Goal: Obtain resource: Download file/media

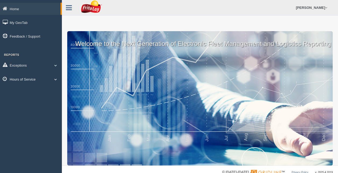
click at [54, 79] on span at bounding box center [55, 79] width 7 height 3
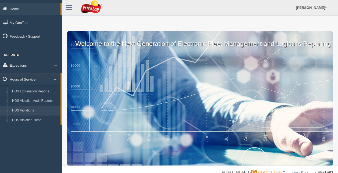
click at [30, 111] on link "HOS Violations" at bounding box center [35, 111] width 51 height 10
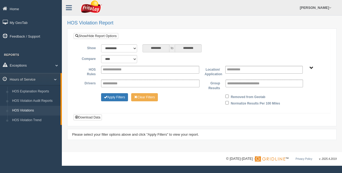
click at [312, 68] on span "RETAIL SALES" at bounding box center [312, 68] width 4 height 4
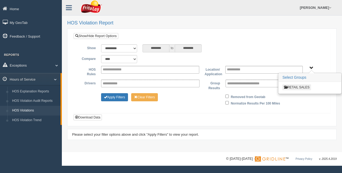
click at [303, 86] on button "RETAIL SALES" at bounding box center [297, 88] width 29 height 6
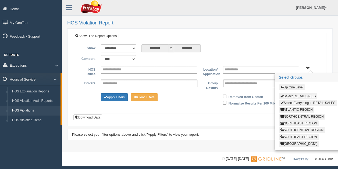
click at [296, 107] on button "ATLANTIC REGION" at bounding box center [297, 110] width 36 height 6
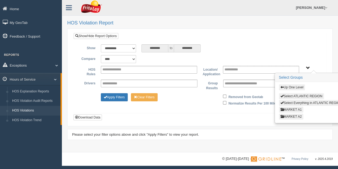
click at [292, 110] on button "MARKET A1" at bounding box center [291, 110] width 24 height 6
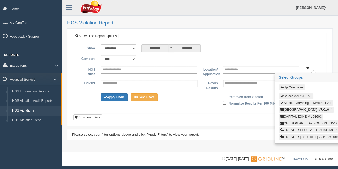
click at [290, 116] on button "CAPITAL ZONE-MU01603" at bounding box center [301, 117] width 44 height 6
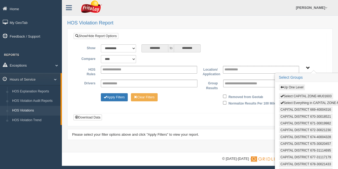
click at [297, 101] on button "Select Everything in CAPITAL ZONE-MU01603" at bounding box center [316, 103] width 74 height 6
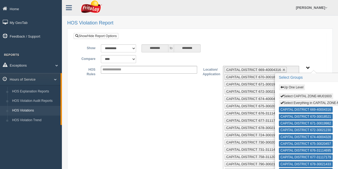
click at [307, 67] on span "Up One Level Select CAPITAL ZONE-MU01603 Select Everything in CAPITAL ZONE-MU01…" at bounding box center [308, 68] width 4 height 4
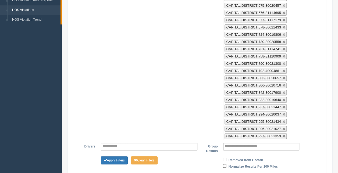
scroll to position [107, 0]
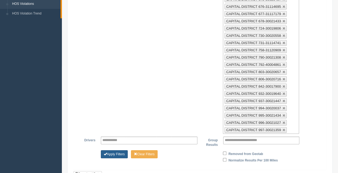
click at [116, 150] on button "Apply Filters" at bounding box center [114, 154] width 27 height 8
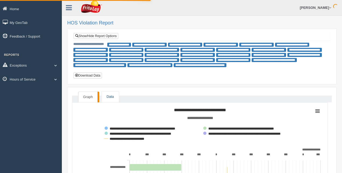
click at [110, 96] on link "Data" at bounding box center [110, 97] width 17 height 11
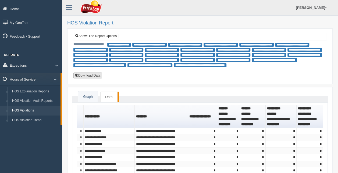
click at [96, 77] on button "Download Data" at bounding box center [87, 76] width 29 height 6
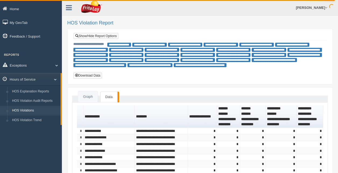
click at [330, 62] on div "**********" at bounding box center [200, 57] width 266 height 56
click at [115, 34] on link "Show/Hide Report Options" at bounding box center [96, 36] width 45 height 6
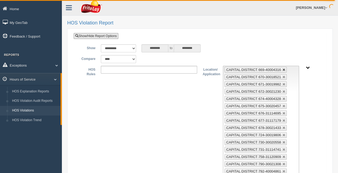
click at [283, 69] on link at bounding box center [284, 69] width 3 height 3
click at [283, 76] on link at bounding box center [284, 77] width 3 height 3
click at [283, 69] on link at bounding box center [284, 69] width 3 height 3
click at [283, 76] on link at bounding box center [284, 77] width 3 height 3
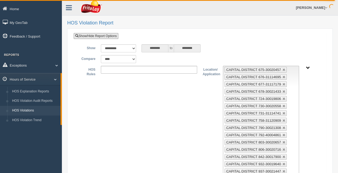
click at [283, 69] on link at bounding box center [284, 69] width 3 height 3
click at [283, 76] on link at bounding box center [284, 77] width 3 height 3
click at [283, 69] on link at bounding box center [284, 69] width 3 height 3
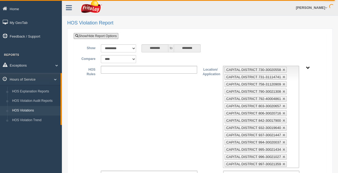
click at [283, 69] on link at bounding box center [284, 69] width 3 height 3
click at [283, 76] on link at bounding box center [284, 77] width 3 height 3
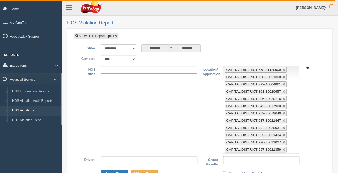
click at [283, 69] on link at bounding box center [284, 69] width 3 height 3
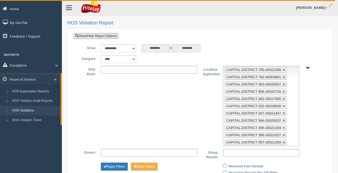
click at [283, 69] on link at bounding box center [284, 69] width 3 height 3
click at [283, 76] on link at bounding box center [284, 77] width 3 height 3
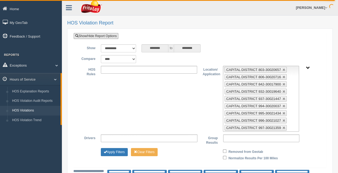
click at [283, 69] on link at bounding box center [284, 69] width 3 height 3
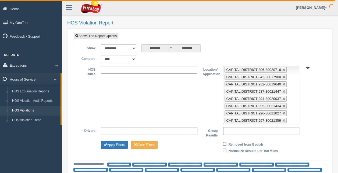
click at [283, 69] on link at bounding box center [284, 69] width 3 height 3
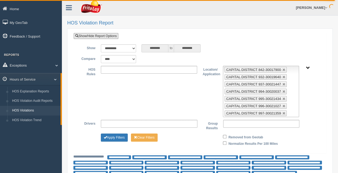
click at [283, 69] on link at bounding box center [284, 69] width 3 height 3
click at [283, 76] on link at bounding box center [284, 77] width 3 height 3
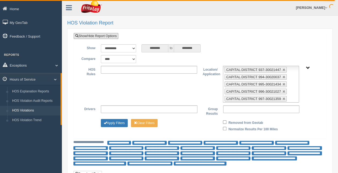
click at [283, 69] on link at bounding box center [284, 69] width 3 height 3
click at [283, 76] on link at bounding box center [284, 77] width 3 height 3
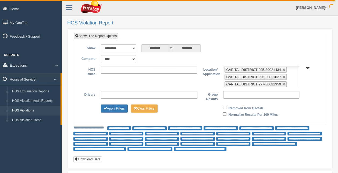
click at [283, 69] on link at bounding box center [284, 69] width 3 height 3
click at [283, 76] on link at bounding box center [284, 77] width 3 height 3
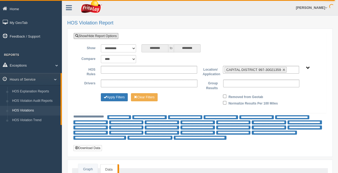
click at [283, 69] on link at bounding box center [284, 69] width 3 height 3
type input "**********"
click at [309, 67] on span "RETAIL SALES" at bounding box center [308, 68] width 4 height 4
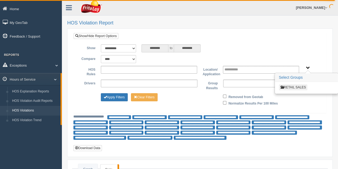
click at [296, 87] on button "RETAIL SALES" at bounding box center [293, 88] width 29 height 6
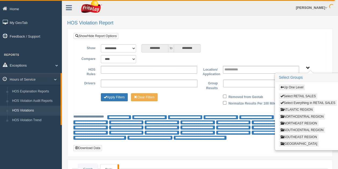
click at [292, 108] on button "ATLANTIC REGION" at bounding box center [297, 110] width 36 height 6
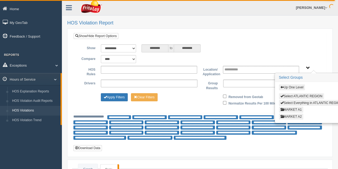
click at [290, 116] on button "MARKET A2" at bounding box center [291, 117] width 24 height 6
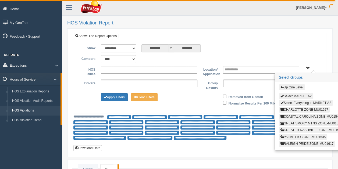
click at [297, 115] on button "COASTAL CAROLINA ZONE-MU01546" at bounding box center [310, 117] width 63 height 6
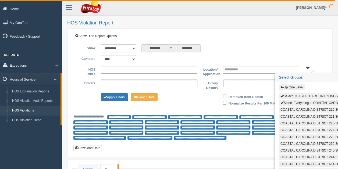
click at [312, 101] on button "Select Everything in COASTAL CAROLINA ZONE-MU01546" at bounding box center [325, 103] width 93 height 6
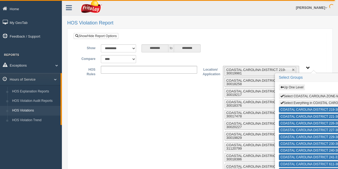
click at [308, 67] on span "Up One Level Select COASTAL CAROLINA ZONE-MU01546 Select Everything in COASTAL …" at bounding box center [308, 68] width 4 height 4
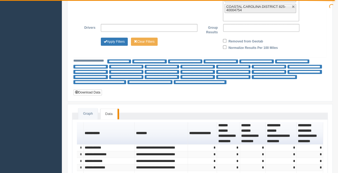
scroll to position [265, 0]
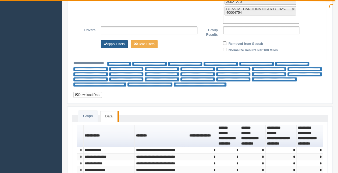
click at [117, 40] on button "Apply Filters" at bounding box center [114, 44] width 27 height 8
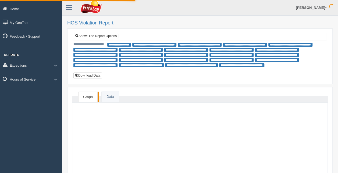
type input "********"
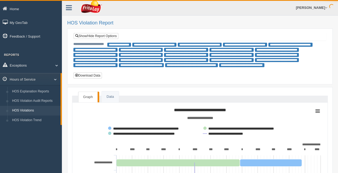
scroll to position [262, 0]
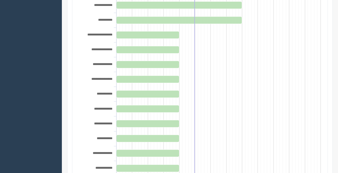
drag, startPoint x: 335, startPoint y: 51, endPoint x: 334, endPoint y: 29, distance: 22.1
click at [334, 29] on div "**********" at bounding box center [200, 130] width 276 height 785
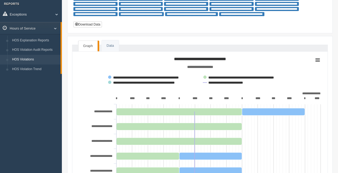
scroll to position [50, 0]
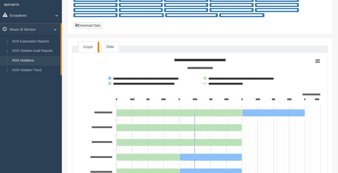
click at [111, 46] on link "Data" at bounding box center [110, 46] width 17 height 11
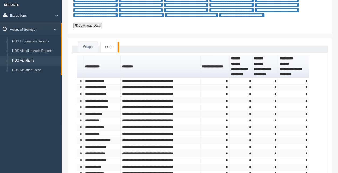
click at [88, 25] on button "Download Data" at bounding box center [87, 26] width 29 height 6
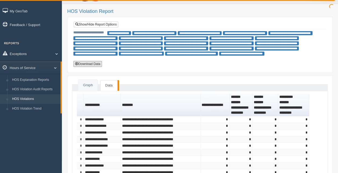
scroll to position [0, 0]
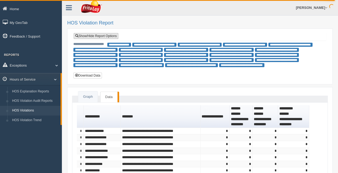
click at [102, 38] on link "Show/Hide Report Options" at bounding box center [96, 36] width 45 height 6
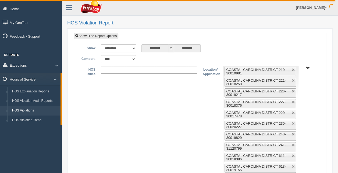
click at [294, 71] on li "COASTAL CAROLINA DISTRICT 219-30019981" at bounding box center [261, 71] width 72 height 9
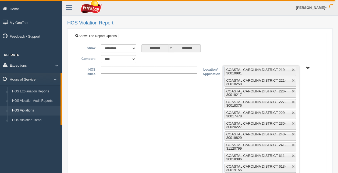
scroll to position [184, 0]
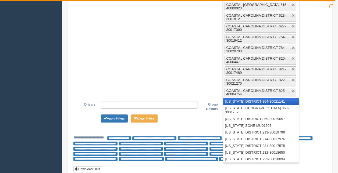
click at [294, 71] on li "COASTAL CAROLINA DISTRICT 821-30017489" at bounding box center [261, 70] width 72 height 9
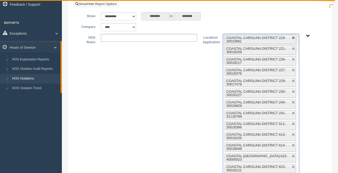
click at [293, 36] on link at bounding box center [293, 37] width 3 height 3
click at [293, 47] on link at bounding box center [293, 48] width 3 height 3
click at [293, 36] on link at bounding box center [293, 37] width 3 height 3
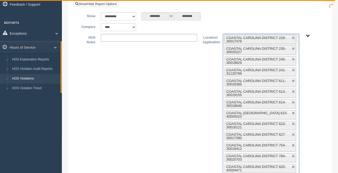
click at [293, 47] on link at bounding box center [293, 48] width 3 height 3
click at [293, 36] on link at bounding box center [293, 37] width 3 height 3
click at [293, 47] on link at bounding box center [293, 48] width 3 height 3
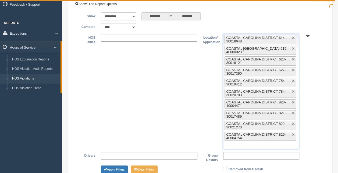
click at [293, 36] on link at bounding box center [293, 37] width 3 height 3
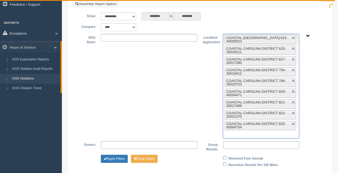
click at [293, 36] on link at bounding box center [293, 37] width 3 height 3
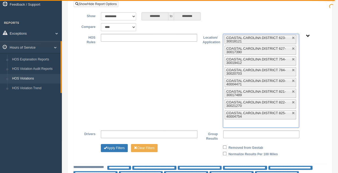
click at [293, 36] on link at bounding box center [293, 37] width 3 height 3
click at [293, 47] on link at bounding box center [293, 48] width 3 height 3
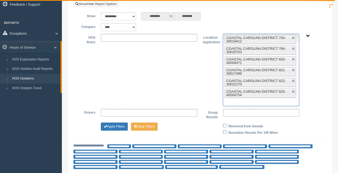
click at [293, 36] on link at bounding box center [293, 37] width 3 height 3
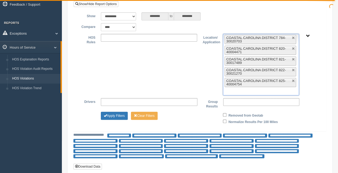
click at [293, 36] on link at bounding box center [293, 37] width 3 height 3
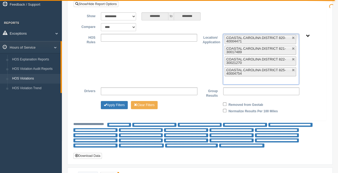
click at [293, 36] on link at bounding box center [293, 37] width 3 height 3
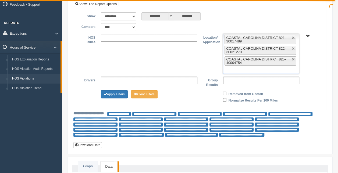
click at [293, 36] on link at bounding box center [293, 37] width 3 height 3
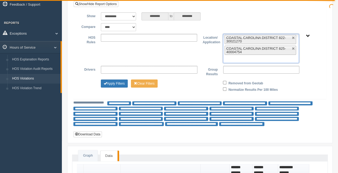
click at [293, 36] on link at bounding box center [293, 37] width 3 height 3
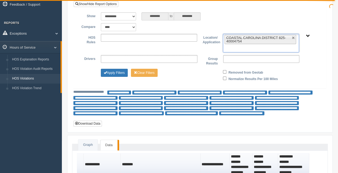
click at [293, 36] on link at bounding box center [293, 37] width 3 height 3
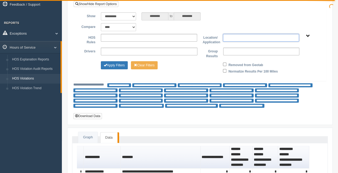
click at [308, 37] on span "RETAIL SALES" at bounding box center [308, 36] width 4 height 4
type input "**********"
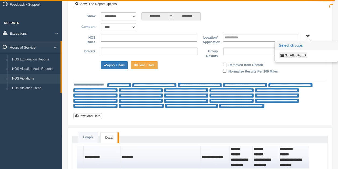
click at [304, 54] on button "RETAIL SALES" at bounding box center [293, 55] width 29 height 6
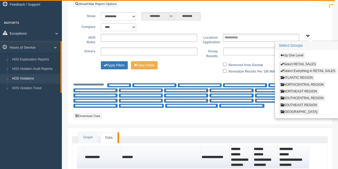
click at [298, 76] on button "ATLANTIC REGION" at bounding box center [297, 78] width 36 height 6
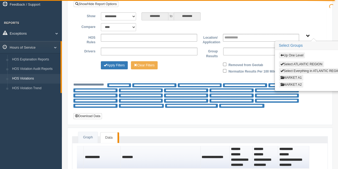
click at [293, 83] on button "MARKET A2" at bounding box center [291, 85] width 24 height 6
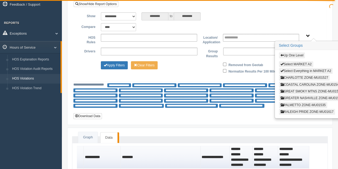
click at [300, 102] on button "PALMETTO ZONE-MU01535" at bounding box center [303, 105] width 48 height 6
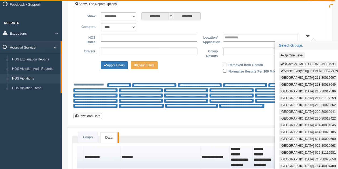
click at [296, 69] on button "Select Everything in PALMETTO ZONE-MU01535" at bounding box center [318, 71] width 78 height 6
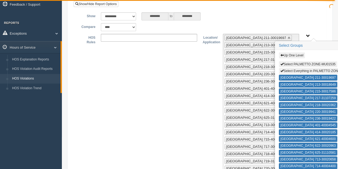
click at [307, 35] on span "Up One Level Select PALMETTO ZONE-MU01535 Select Everything in PALMETTO ZONE-MU…" at bounding box center [308, 36] width 4 height 4
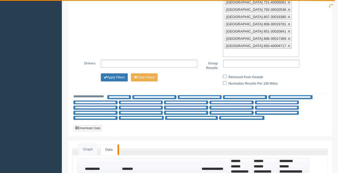
scroll to position [199, 0]
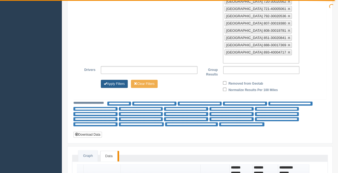
click at [110, 80] on button "Apply Filters" at bounding box center [114, 84] width 27 height 8
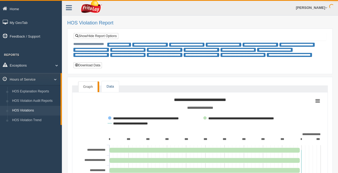
click at [110, 85] on link "Data" at bounding box center [110, 86] width 17 height 11
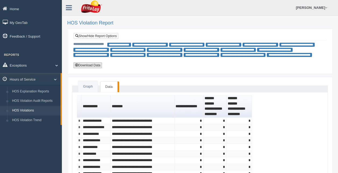
click at [90, 64] on button "Download Data" at bounding box center [87, 65] width 29 height 6
